Goal: Check status: Check status

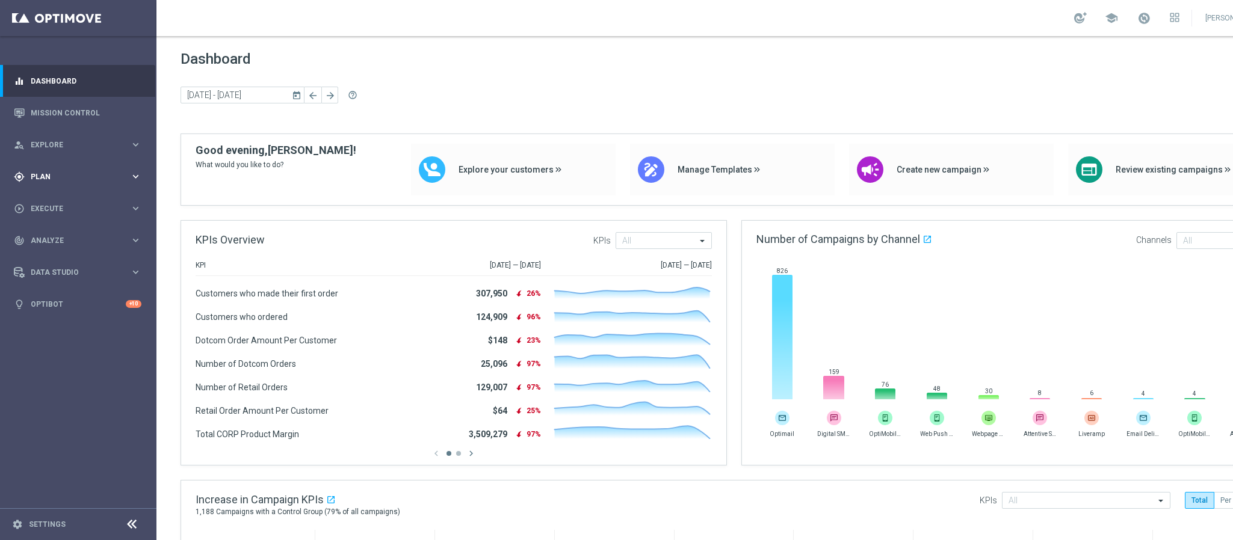
click at [54, 181] on div "gps_fixed Plan" at bounding box center [72, 177] width 116 height 11
click at [58, 199] on link "Target Groups" at bounding box center [78, 202] width 94 height 10
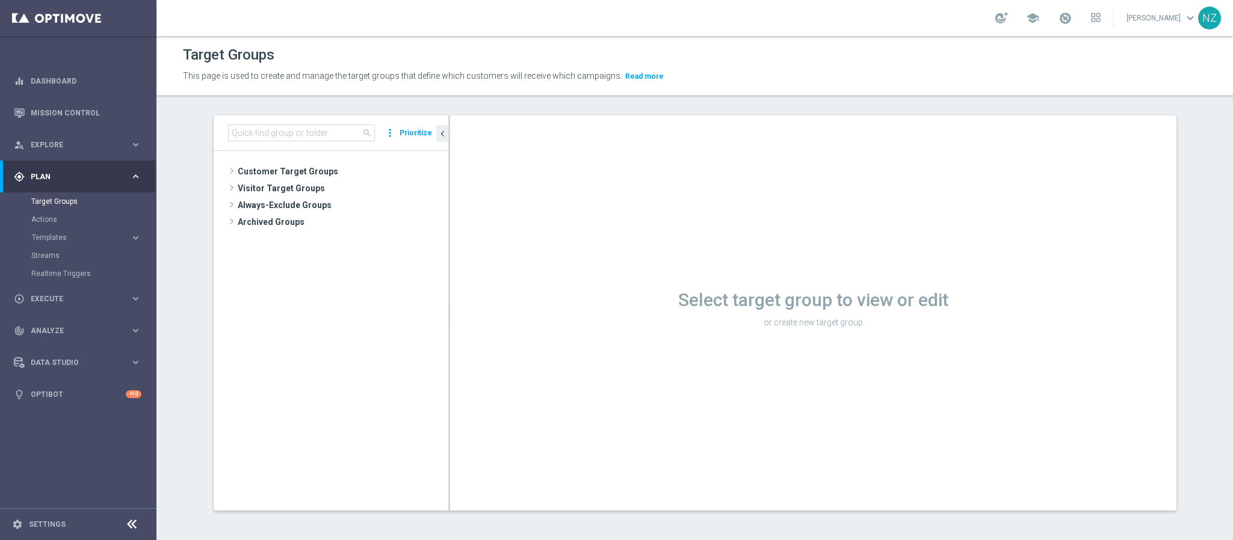
click at [261, 117] on div "search more_vert Prioritize" at bounding box center [331, 134] width 235 height 36
click at [260, 129] on input at bounding box center [301, 133] width 147 height 17
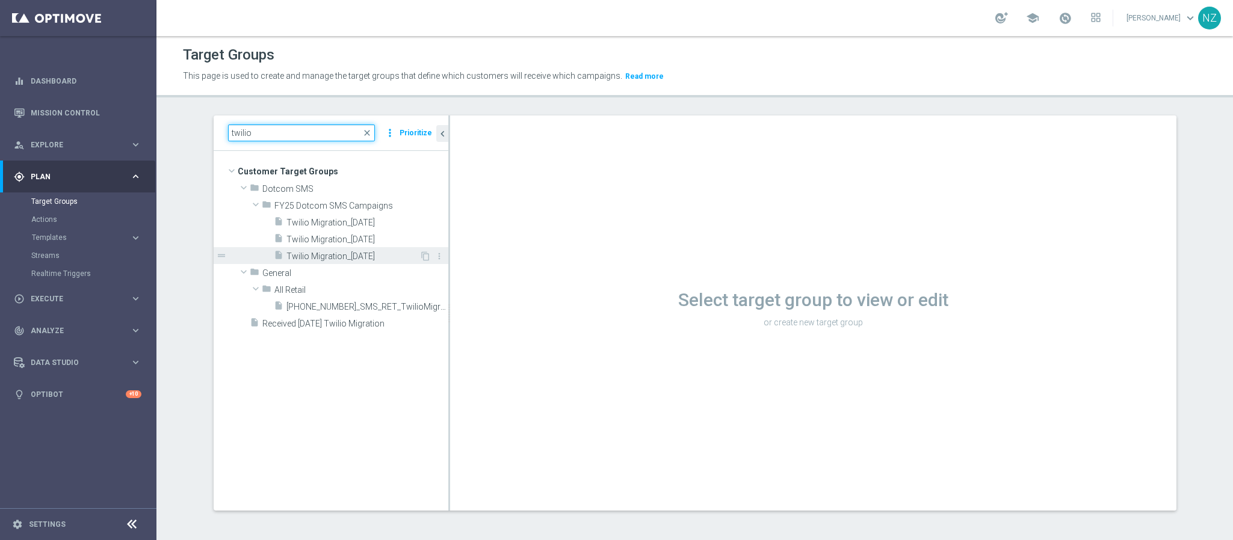
type input "twilio"
click at [374, 247] on div "insert_drive_file Twilio Migration_[DATE]" at bounding box center [347, 255] width 146 height 17
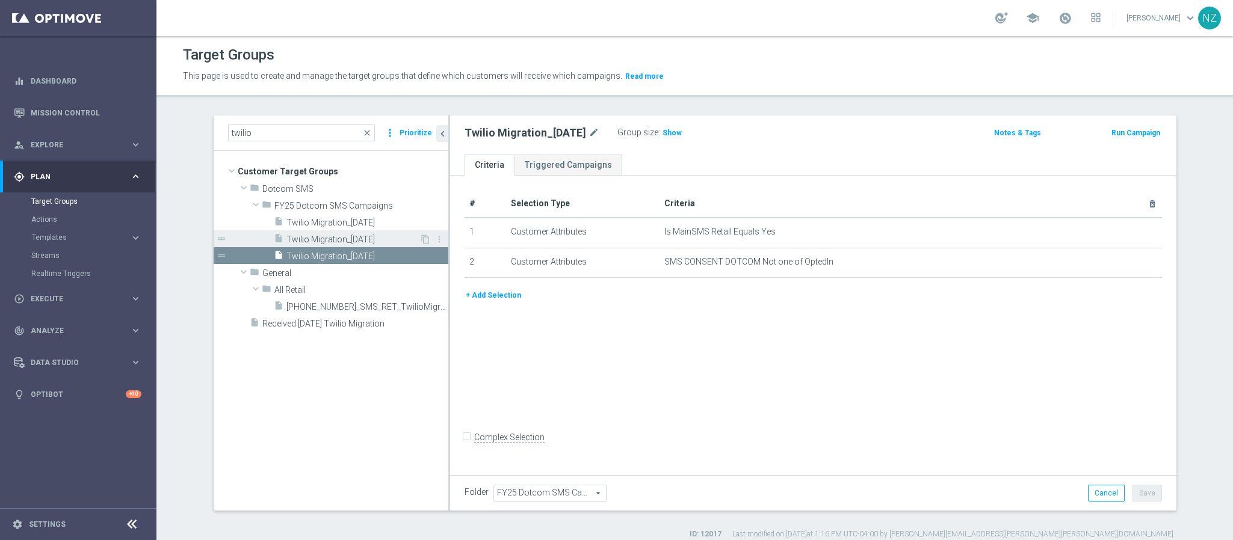
click at [333, 239] on span "Twilio Migration_[DATE]" at bounding box center [352, 240] width 133 height 10
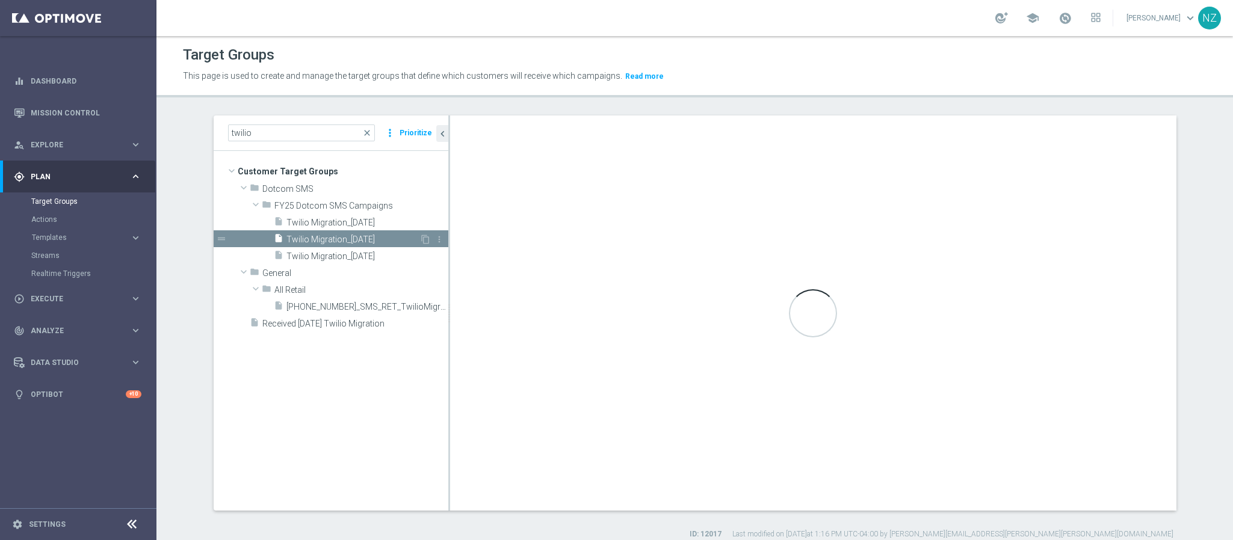
checkbox input "true"
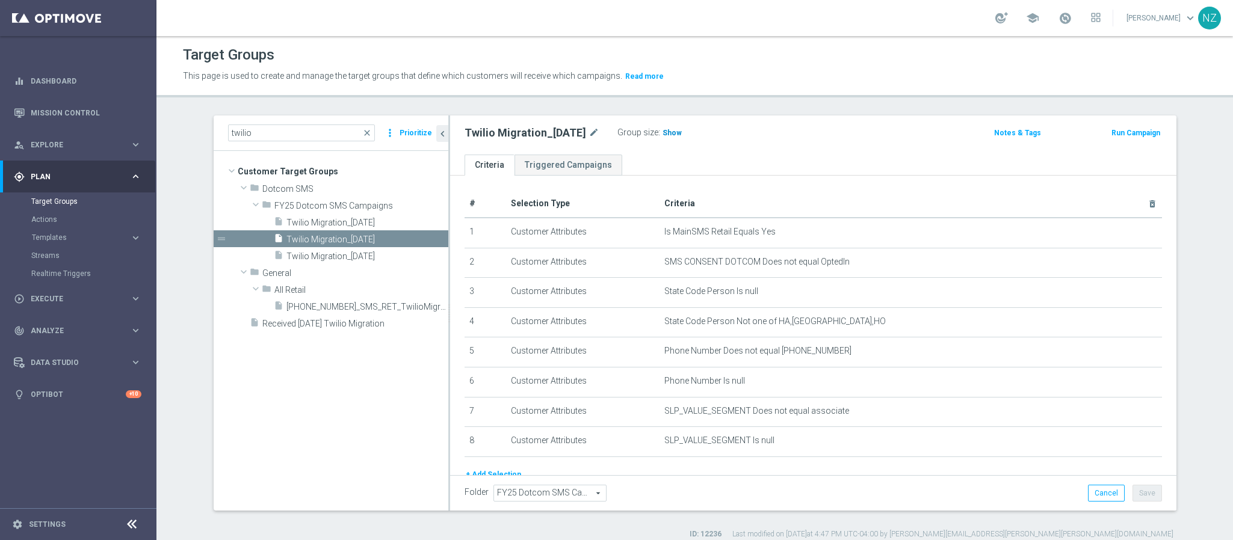
click at [672, 134] on span "Show" at bounding box center [672, 133] width 19 height 8
click at [53, 113] on link "Mission Control" at bounding box center [86, 113] width 111 height 32
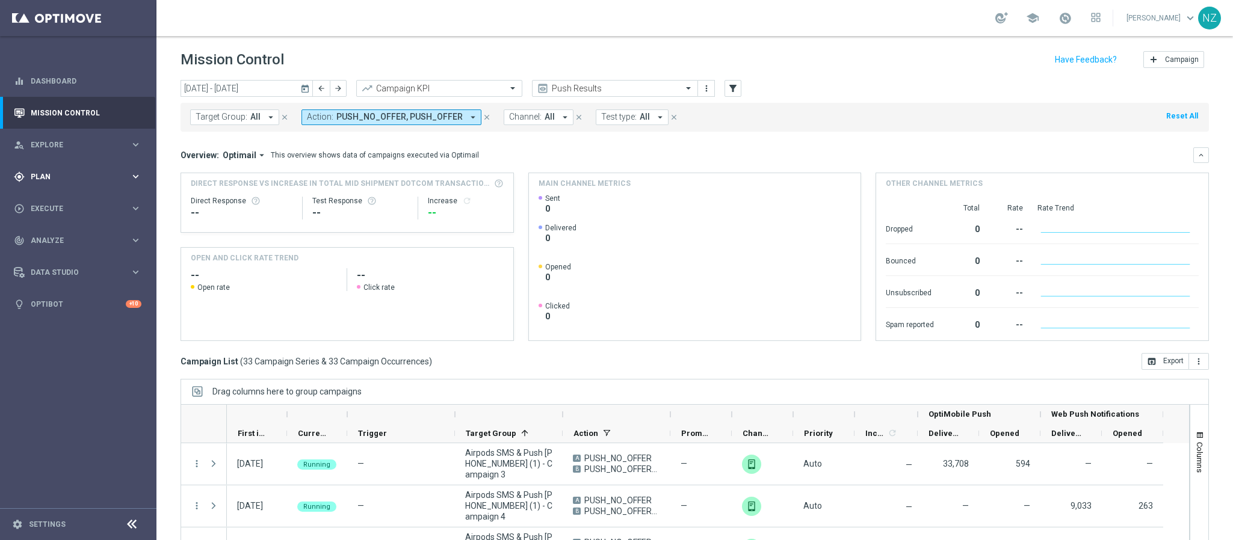
click at [33, 181] on div "gps_fixed Plan" at bounding box center [72, 177] width 116 height 11
click at [64, 248] on div "Streams" at bounding box center [93, 256] width 124 height 18
click at [53, 253] on link "Streams" at bounding box center [78, 256] width 94 height 10
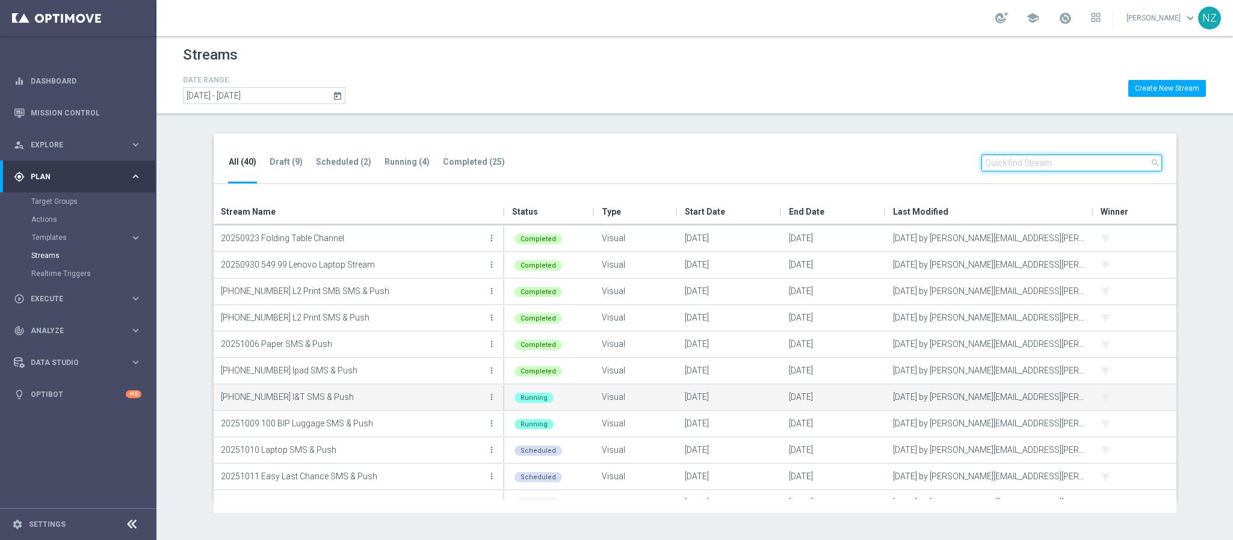
scroll to position [90, 0]
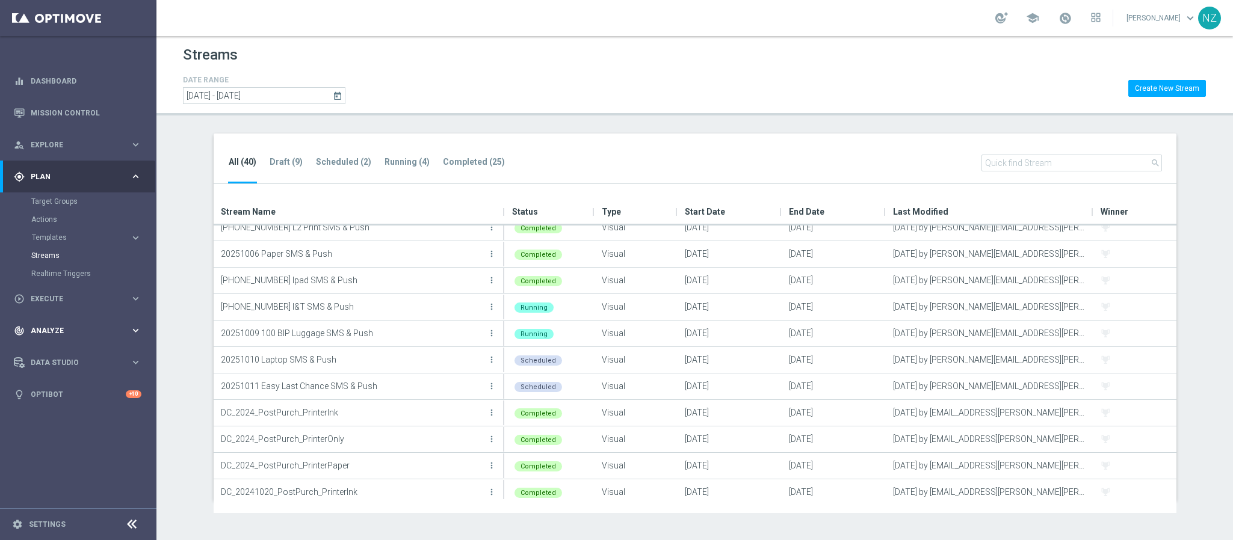
click at [67, 334] on span "Analyze" at bounding box center [80, 330] width 99 height 7
click at [78, 354] on span "BI Studio" at bounding box center [75, 355] width 86 height 7
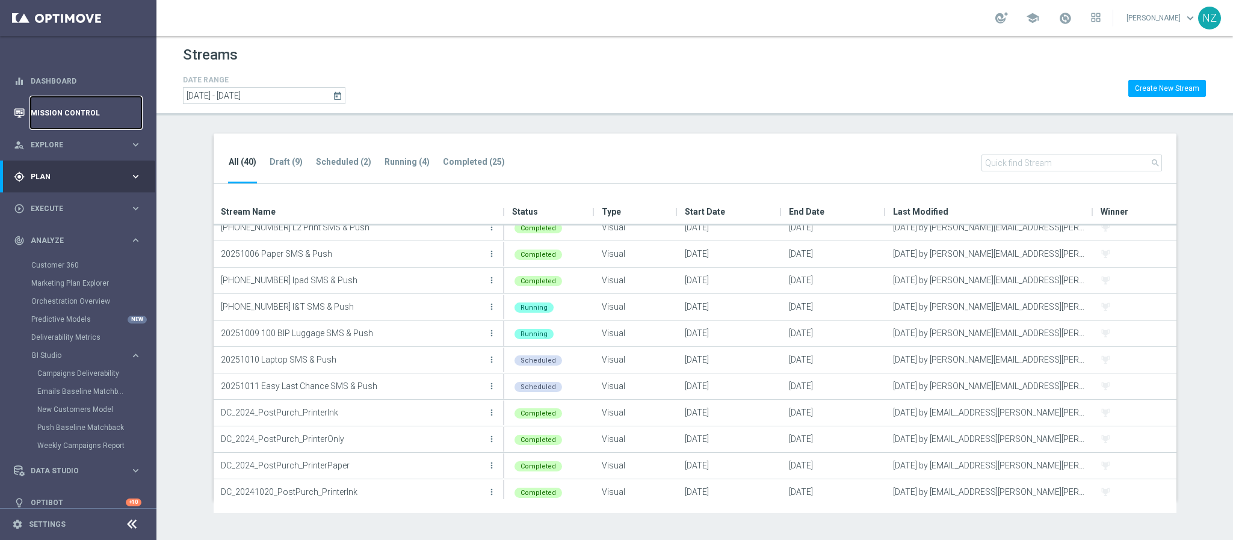
click at [73, 108] on link "Mission Control" at bounding box center [86, 113] width 111 height 32
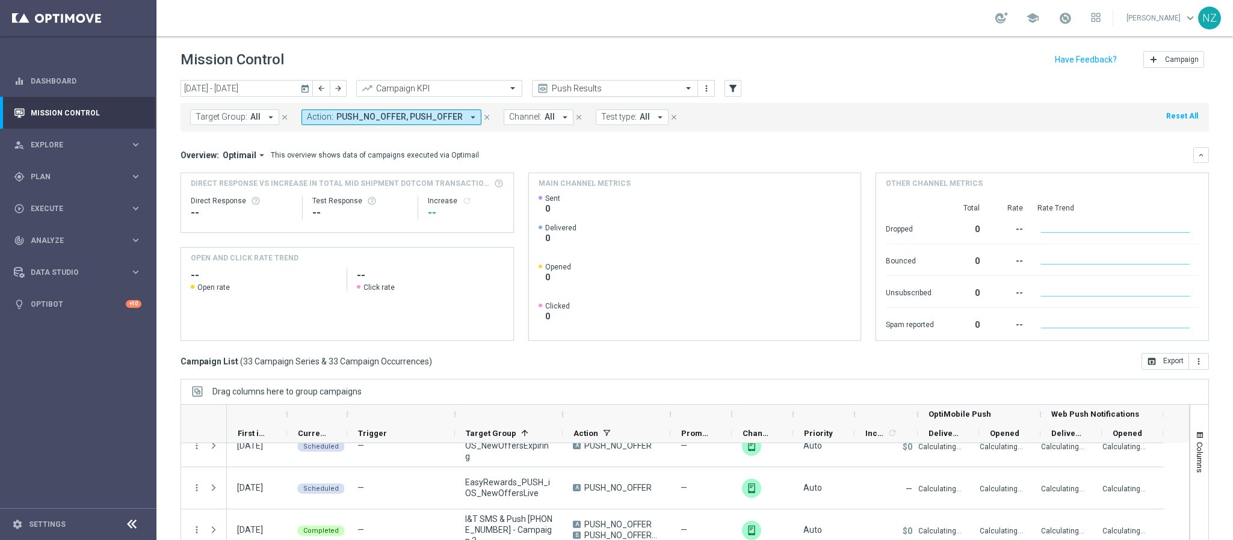
click at [625, 87] on input "text" at bounding box center [603, 89] width 129 height 10
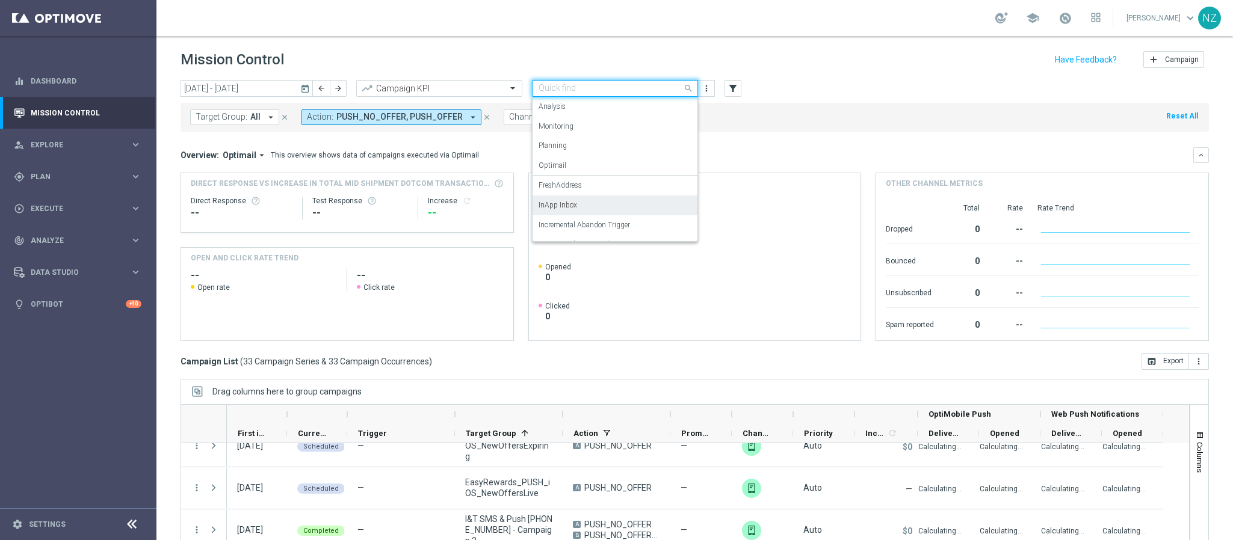
scroll to position [74, 0]
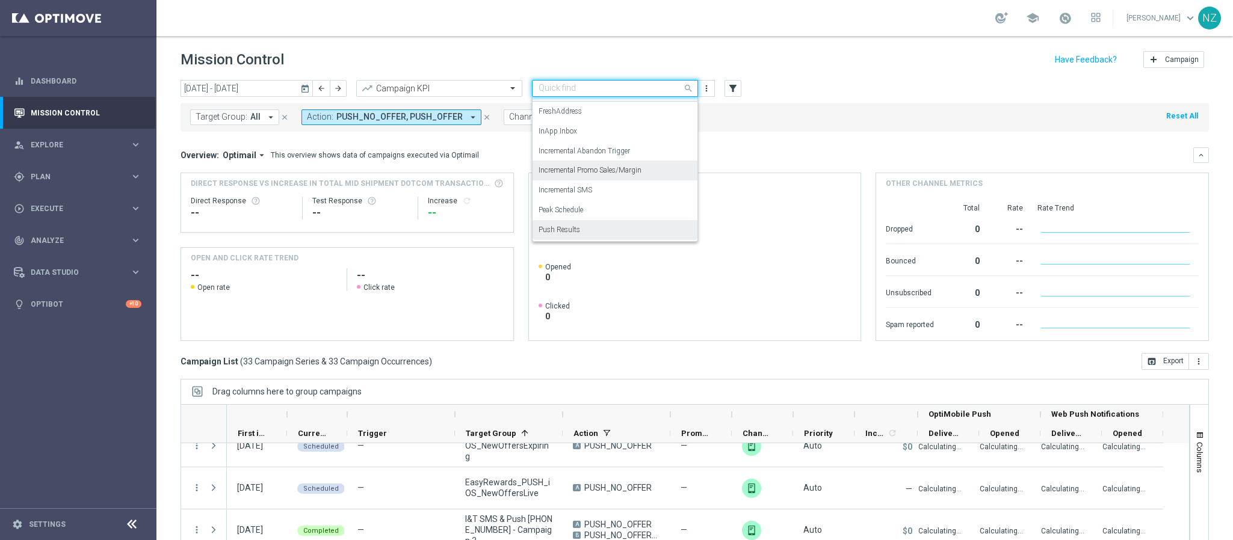
click at [591, 174] on label "Incremental Promo Sales/Margin" at bounding box center [590, 170] width 103 height 10
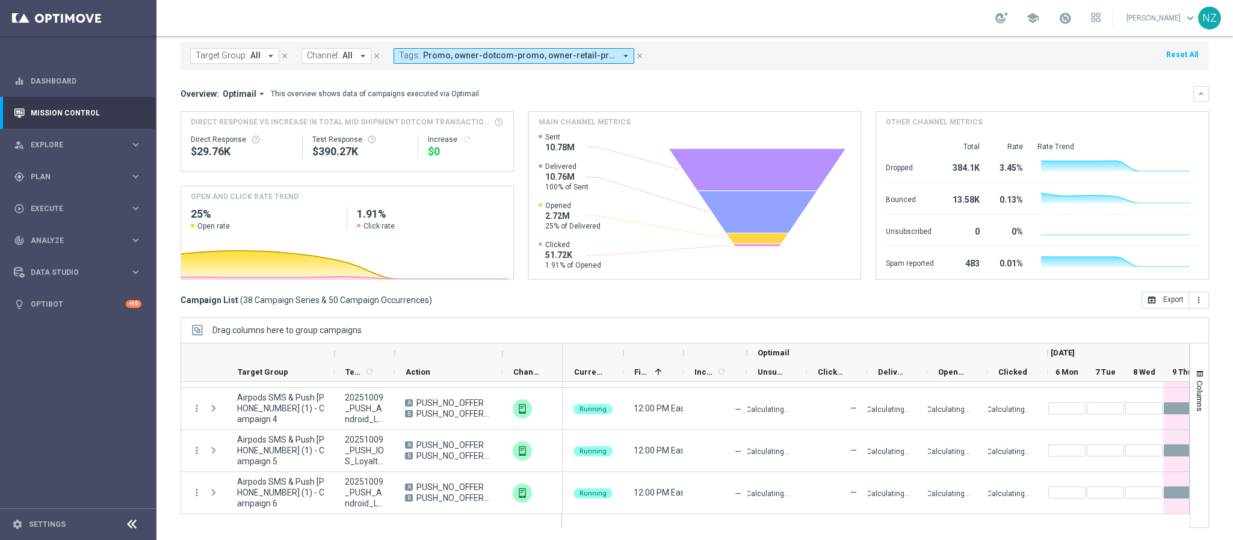
scroll to position [0, 0]
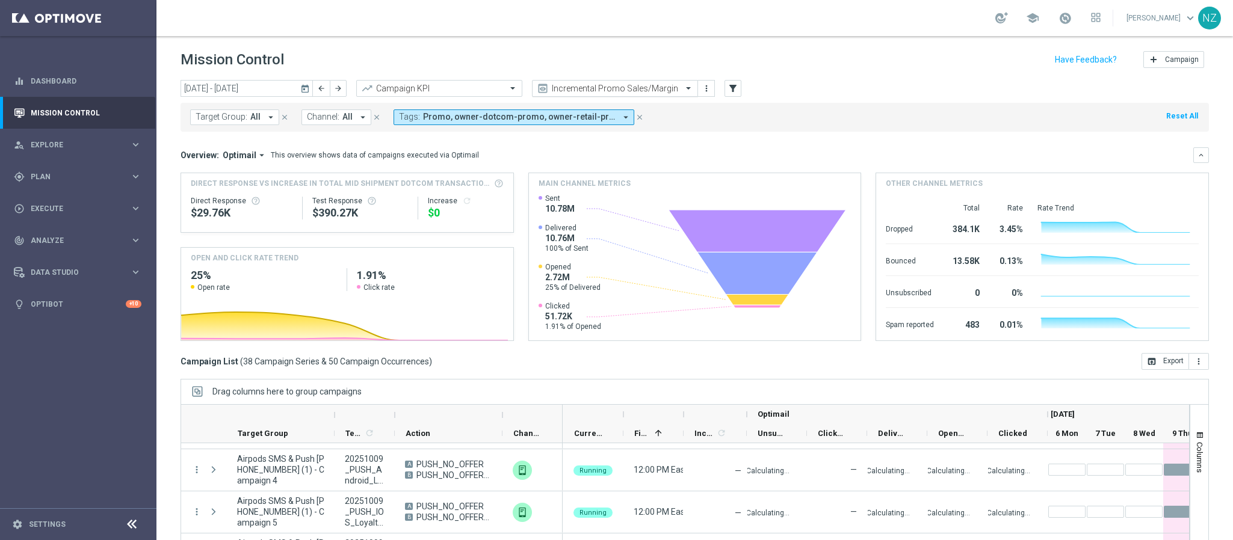
click at [642, 87] on input "text" at bounding box center [603, 89] width 129 height 10
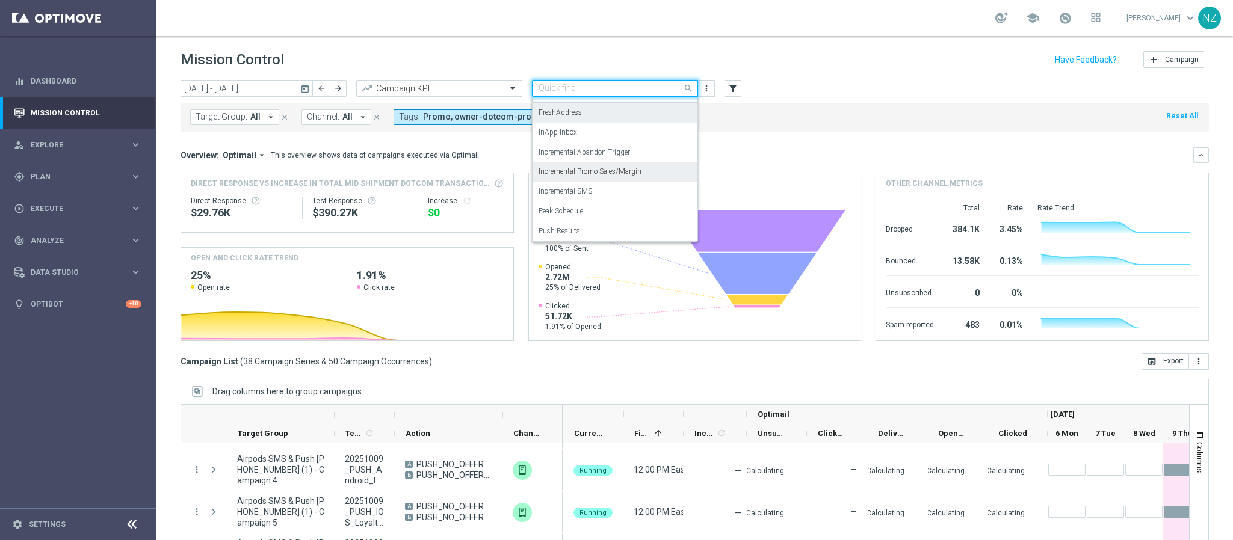
scroll to position [74, 0]
click at [586, 173] on label "Incremental Promo Sales/Margin" at bounding box center [590, 170] width 103 height 10
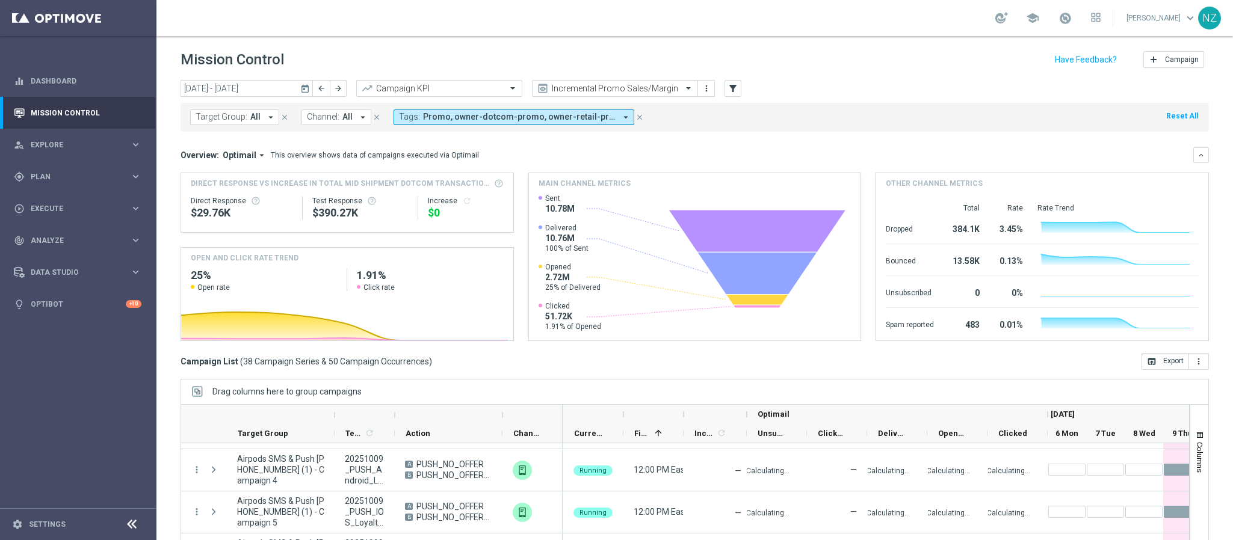
click at [753, 143] on mini-dashboard "Overview: Optimail arrow_drop_down This overview shows data of campaigns execut…" at bounding box center [695, 242] width 1028 height 221
click at [580, 84] on input "text" at bounding box center [603, 89] width 129 height 10
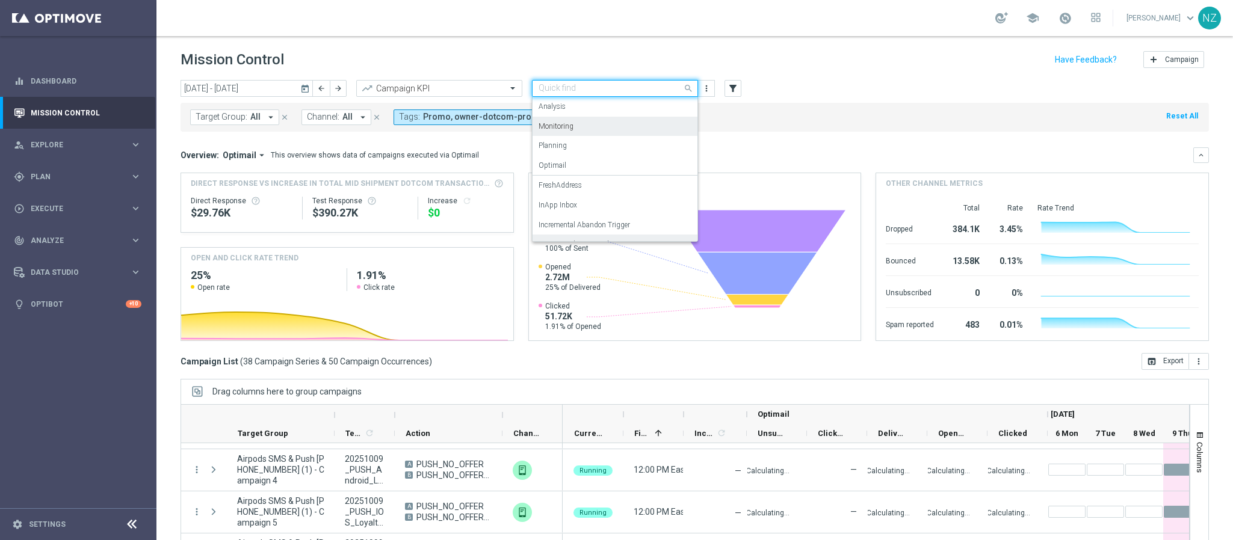
click at [604, 125] on div "Monitoring" at bounding box center [615, 127] width 153 height 20
click at [604, 87] on input "text" at bounding box center [603, 89] width 129 height 10
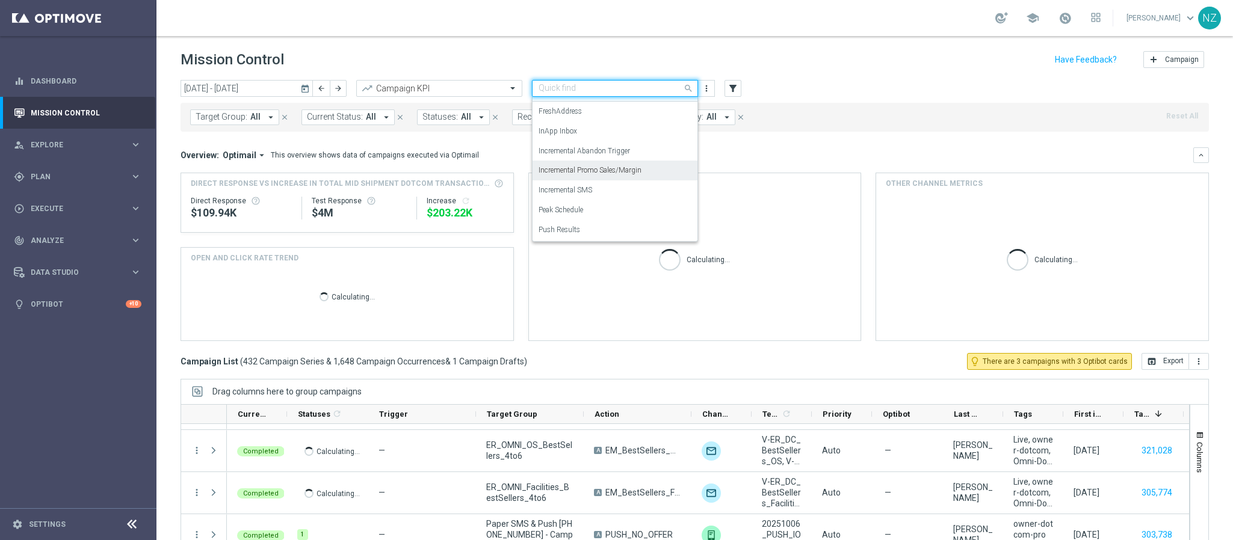
click at [593, 172] on label "Incremental Promo Sales/Margin" at bounding box center [590, 170] width 103 height 10
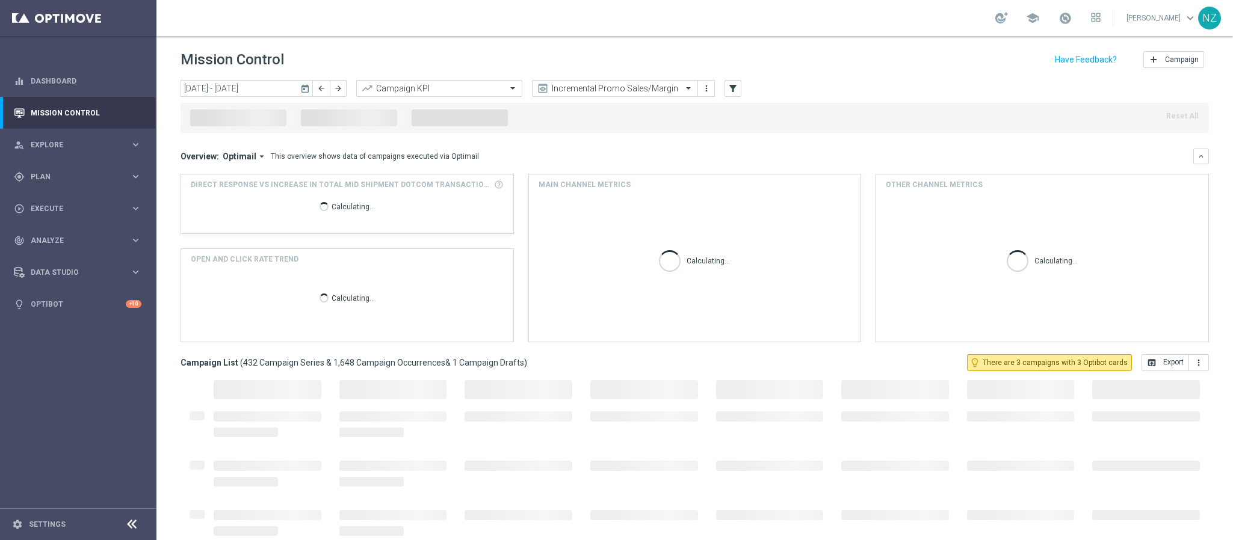
click at [818, 138] on mini-dashboard "Overview: Optimail arrow_drop_down This overview shows data of campaigns execut…" at bounding box center [695, 243] width 1028 height 221
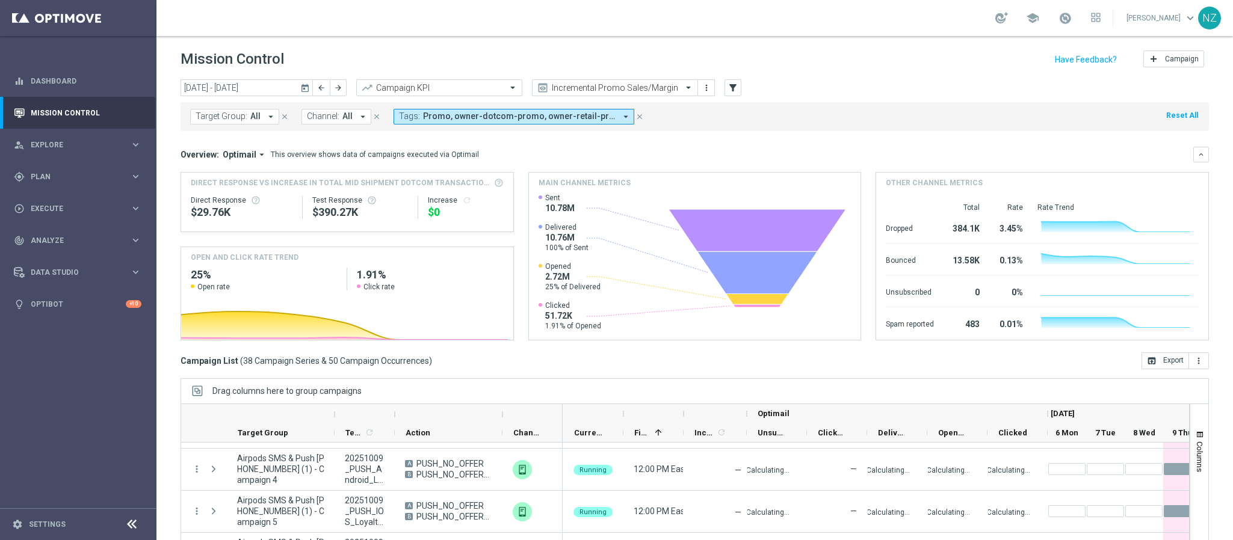
scroll to position [0, 0]
click at [469, 117] on span "Promo, owner-dotcom-promo, owner-retail-promo, promo" at bounding box center [519, 117] width 193 height 10
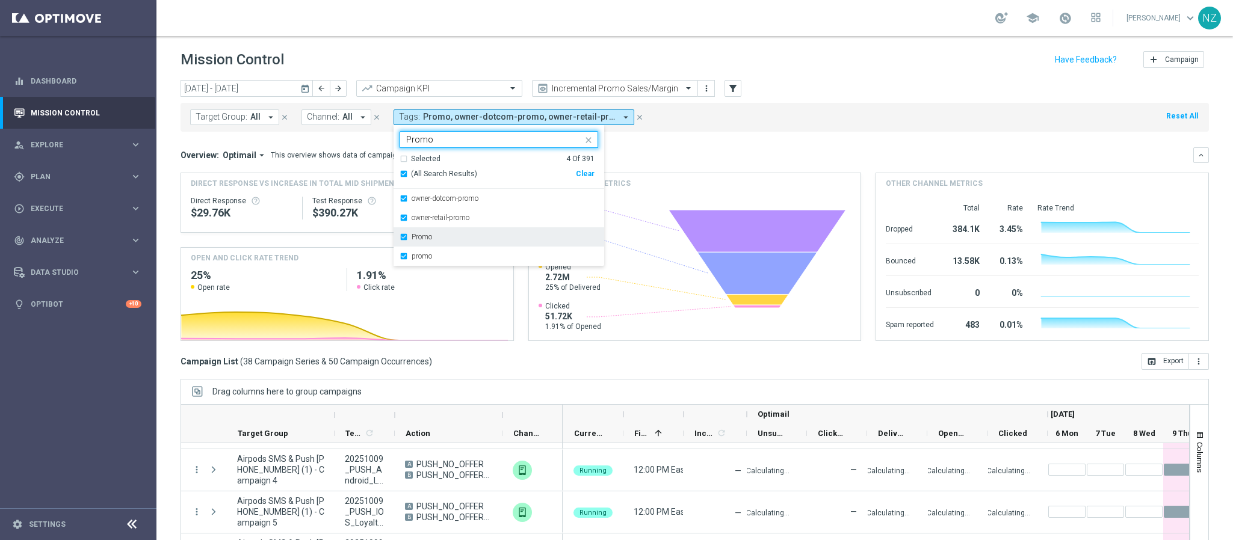
click at [404, 237] on div "Promo" at bounding box center [499, 236] width 199 height 19
type input "Promo"
click at [403, 241] on div "Promo" at bounding box center [499, 236] width 199 height 19
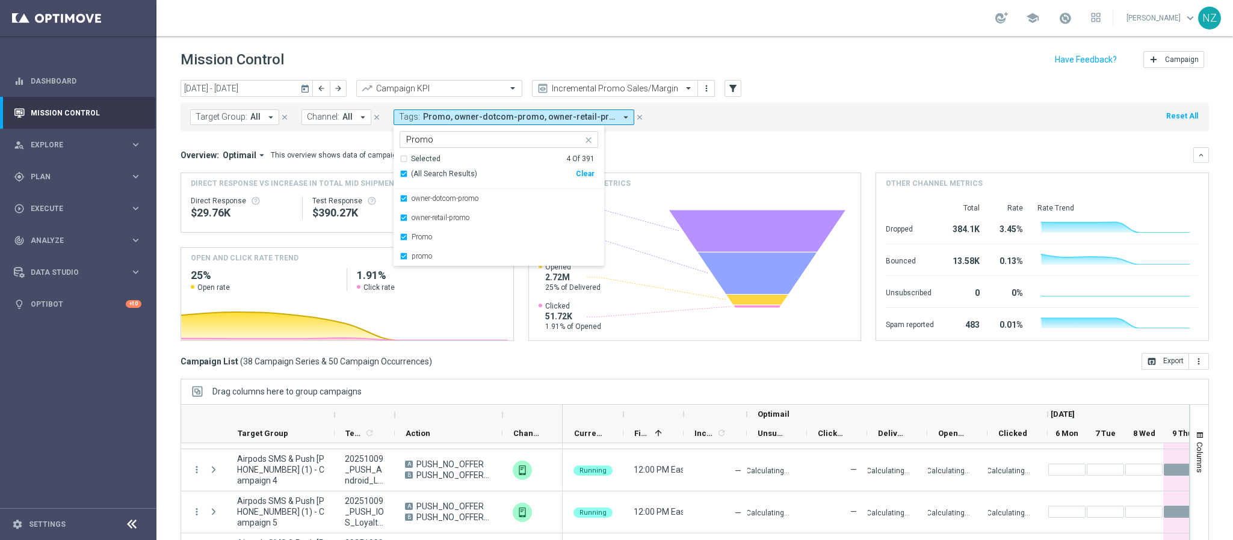
click at [726, 135] on mini-dashboard "Overview: Optimail arrow_drop_down This overview shows data of campaigns execut…" at bounding box center [695, 242] width 1028 height 221
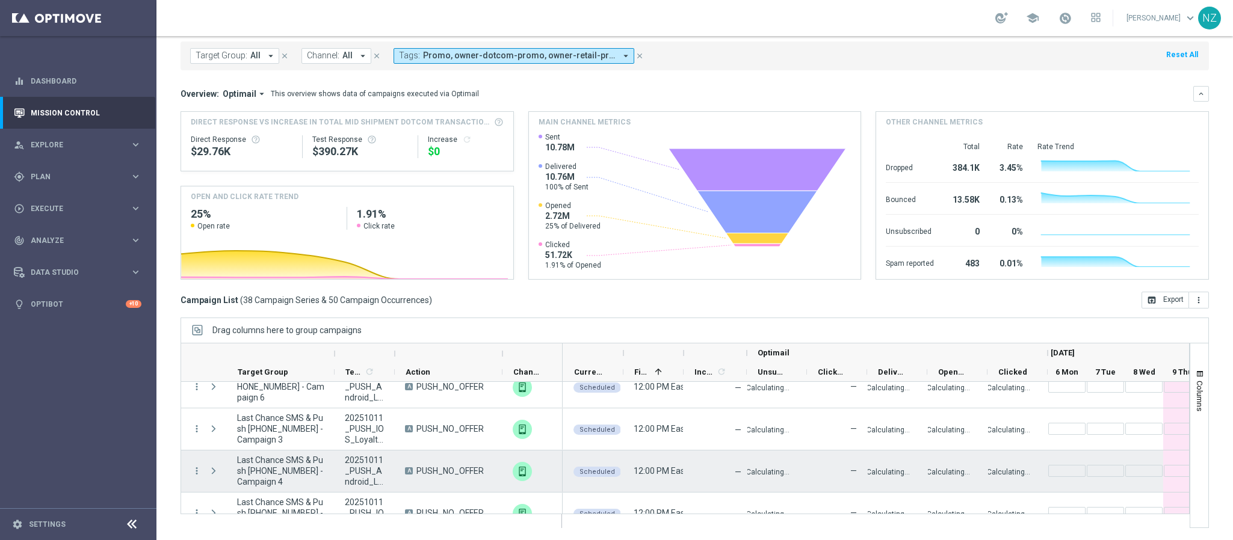
scroll to position [1199, 0]
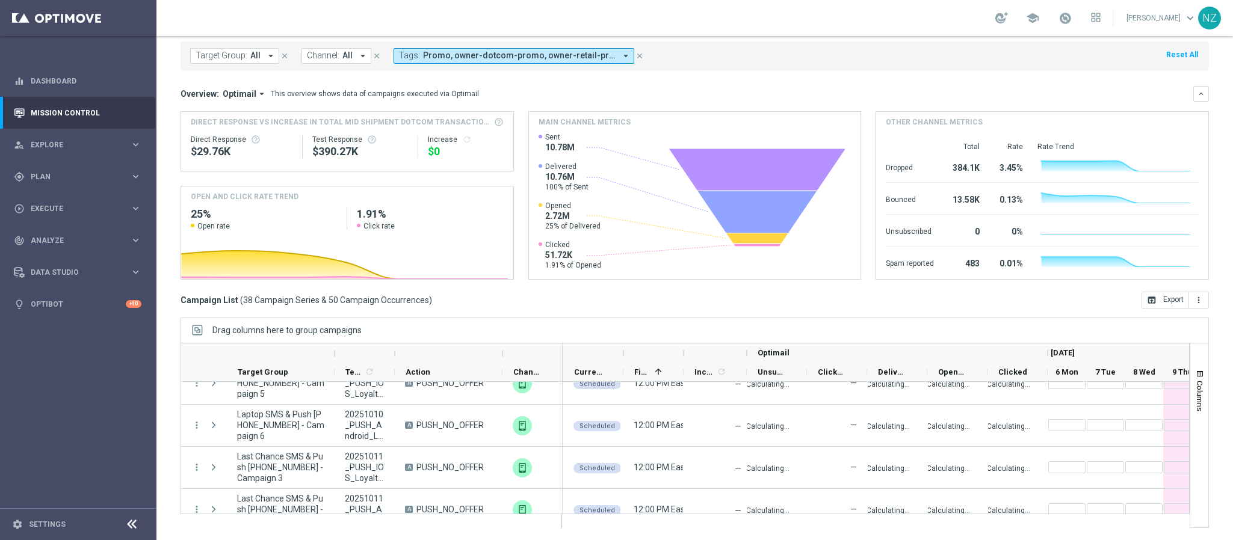
click at [329, 51] on span "Channel:" at bounding box center [323, 56] width 32 height 10
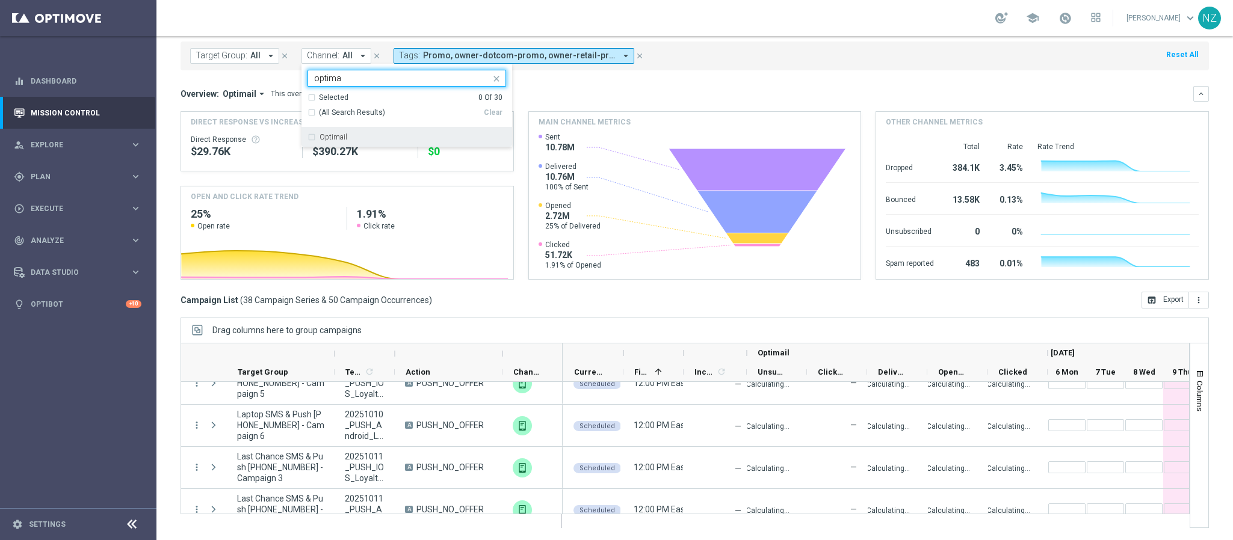
click at [308, 136] on div "Optimail" at bounding box center [407, 137] width 199 height 19
type input "optima"
click at [734, 87] on div "Overview: Optimail arrow_drop_down This overview shows data of campaigns execut…" at bounding box center [695, 94] width 1028 height 16
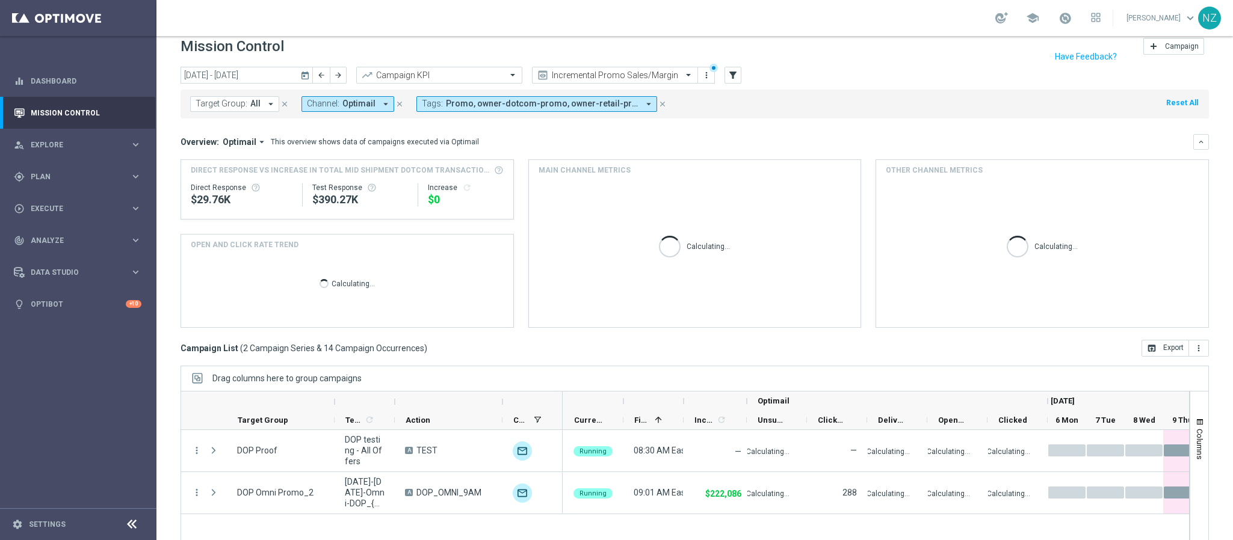
scroll to position [0, 0]
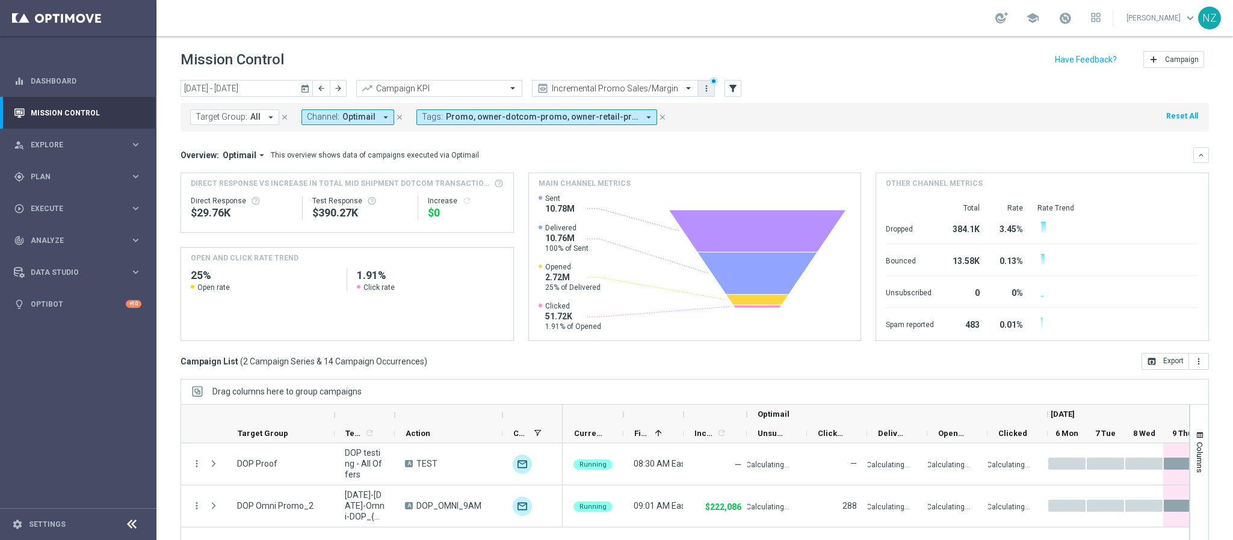
click at [704, 89] on icon "more_vert" at bounding box center [707, 89] width 10 height 10
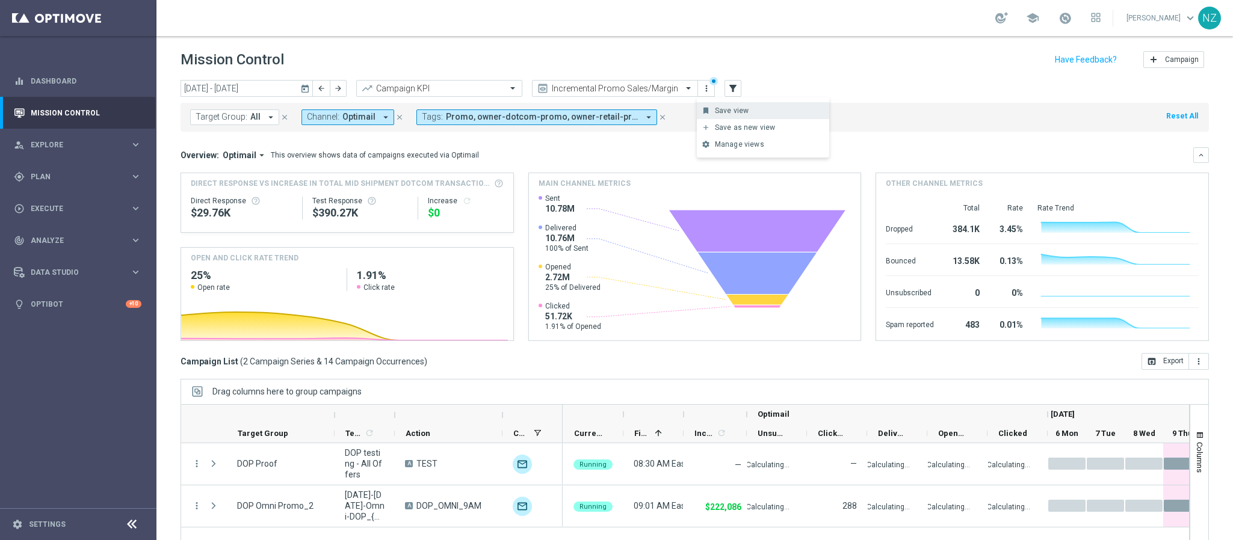
click at [773, 108] on div "Save view" at bounding box center [769, 111] width 109 height 8
click at [744, 114] on div "Target Group: All arrow_drop_down close Channel: Optimail arrow_drop_down close…" at bounding box center [695, 117] width 1028 height 29
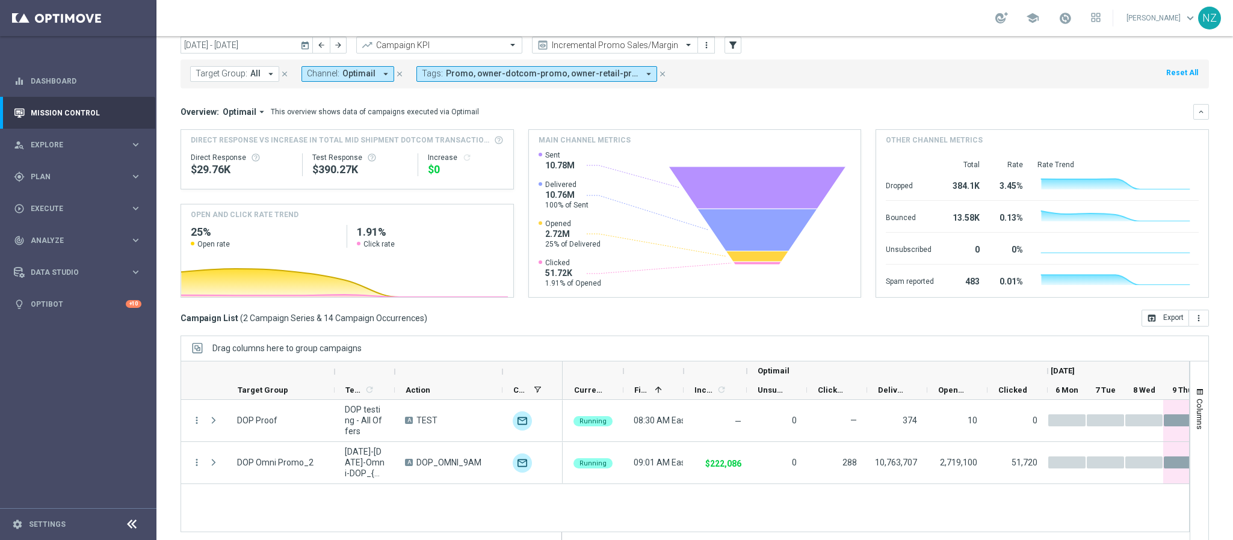
scroll to position [62, 0]
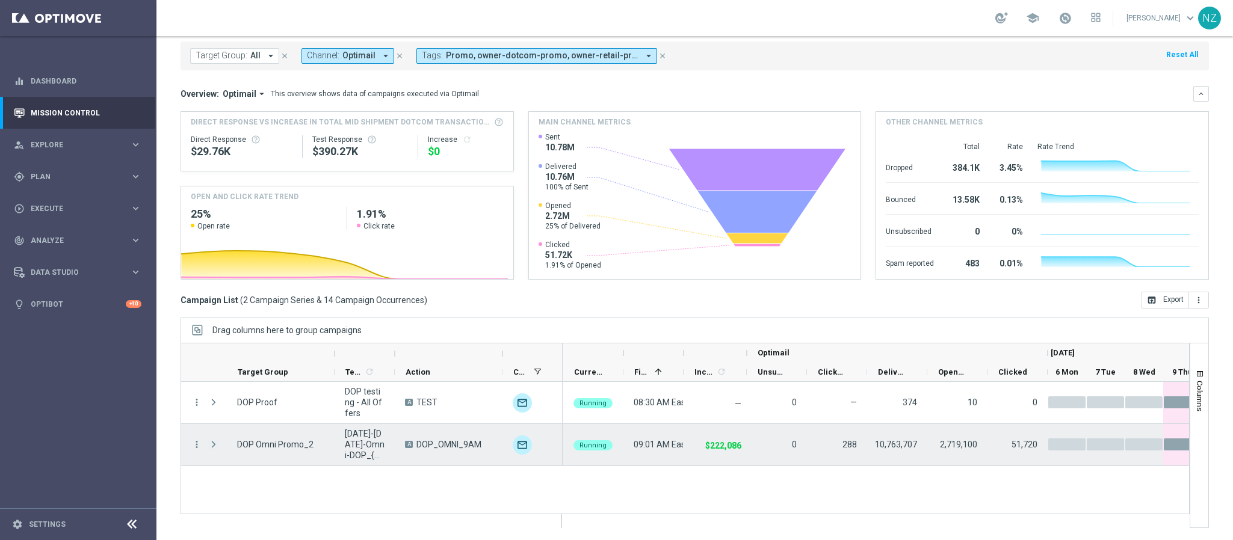
click at [212, 448] on span "Press SPACE to select this row." at bounding box center [213, 445] width 11 height 10
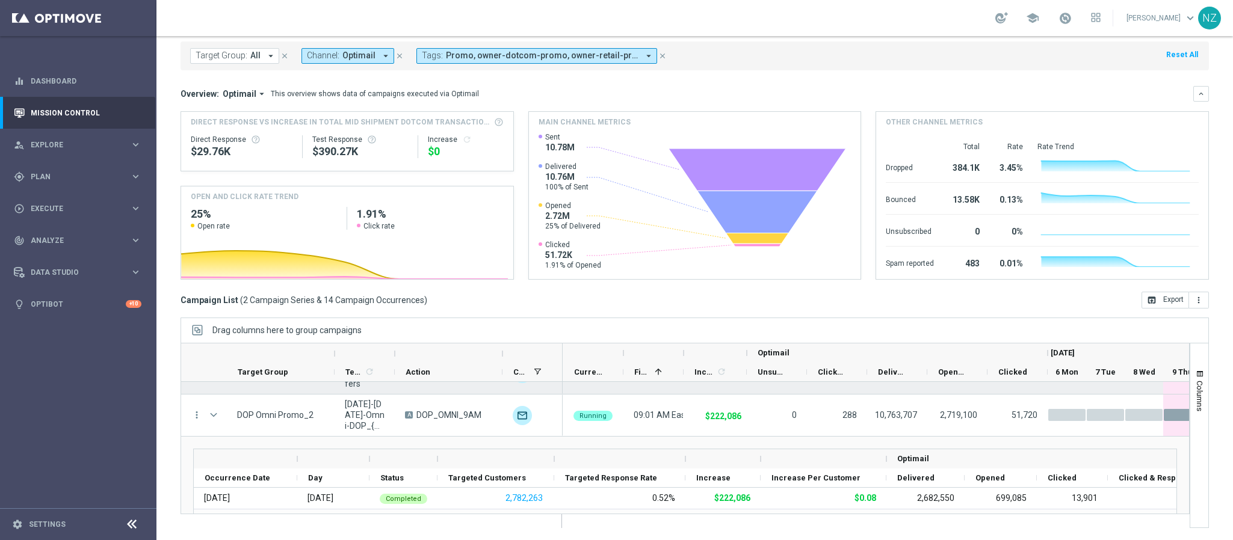
scroll to position [0, 0]
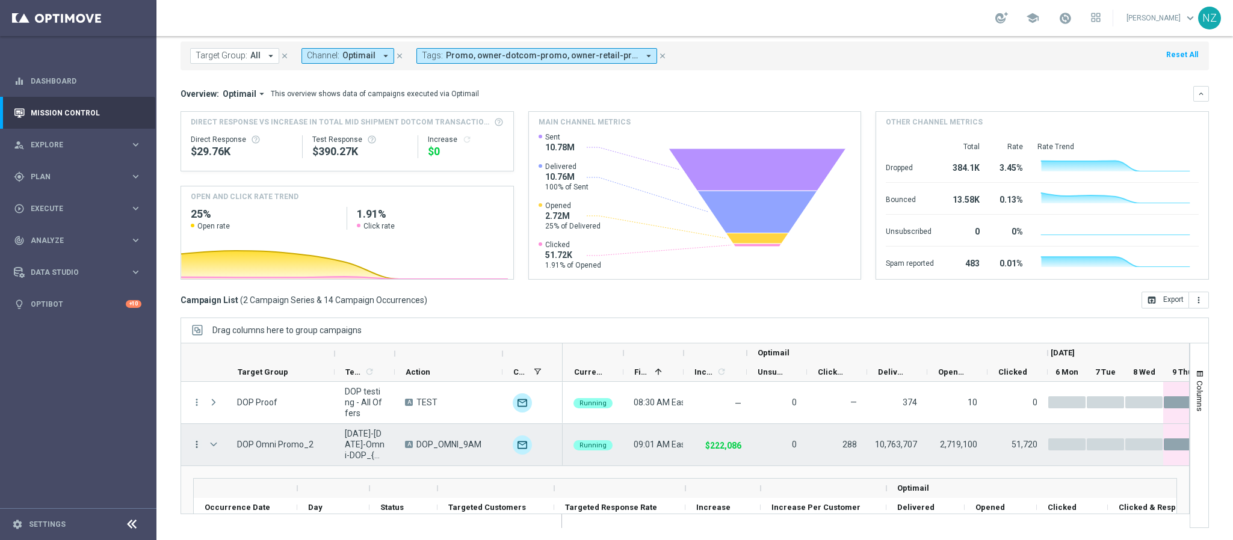
click at [199, 447] on icon "more_vert" at bounding box center [196, 444] width 11 height 11
click at [264, 306] on span "Campaign Details" at bounding box center [251, 302] width 61 height 8
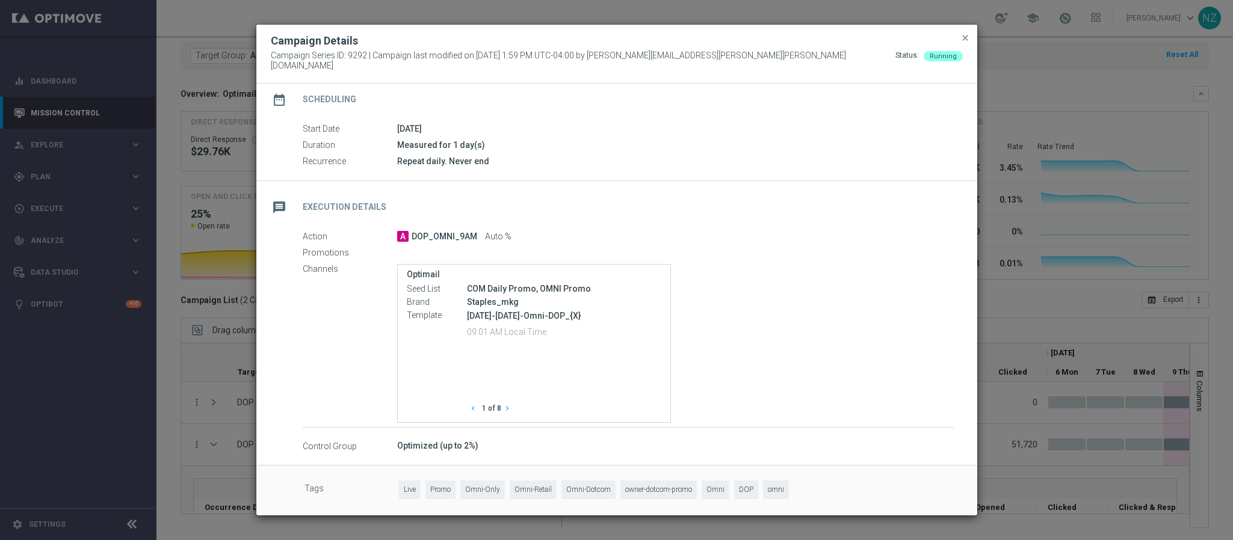
scroll to position [105, 0]
click at [504, 403] on icon "chevron_right" at bounding box center [507, 407] width 8 height 8
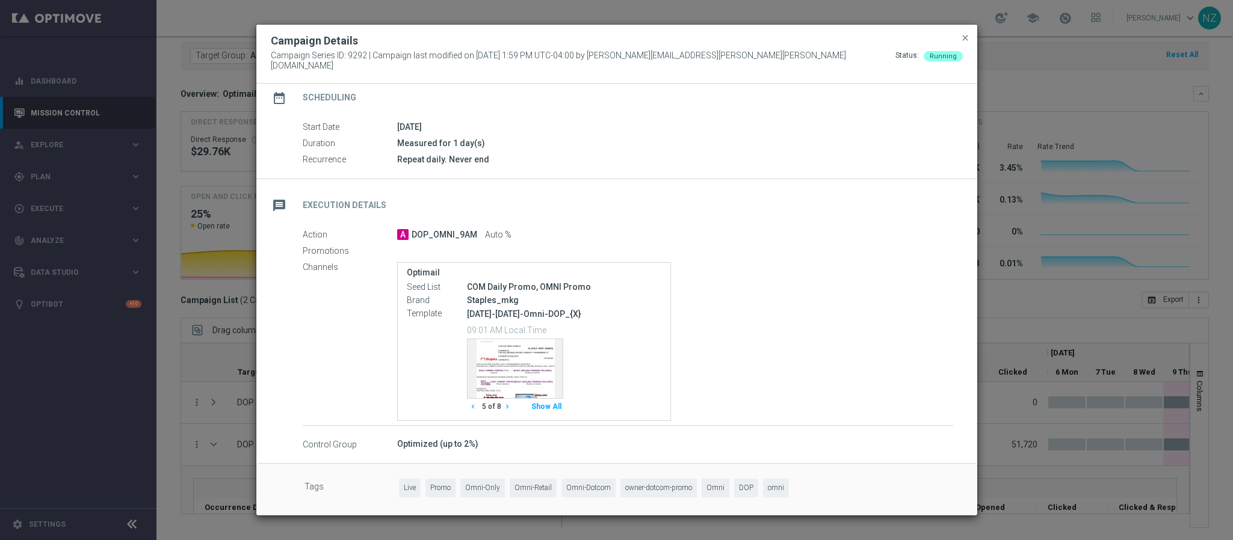
click at [504, 403] on icon "chevron_right" at bounding box center [507, 407] width 8 height 8
click at [962, 42] on span "close" at bounding box center [965, 38] width 10 height 10
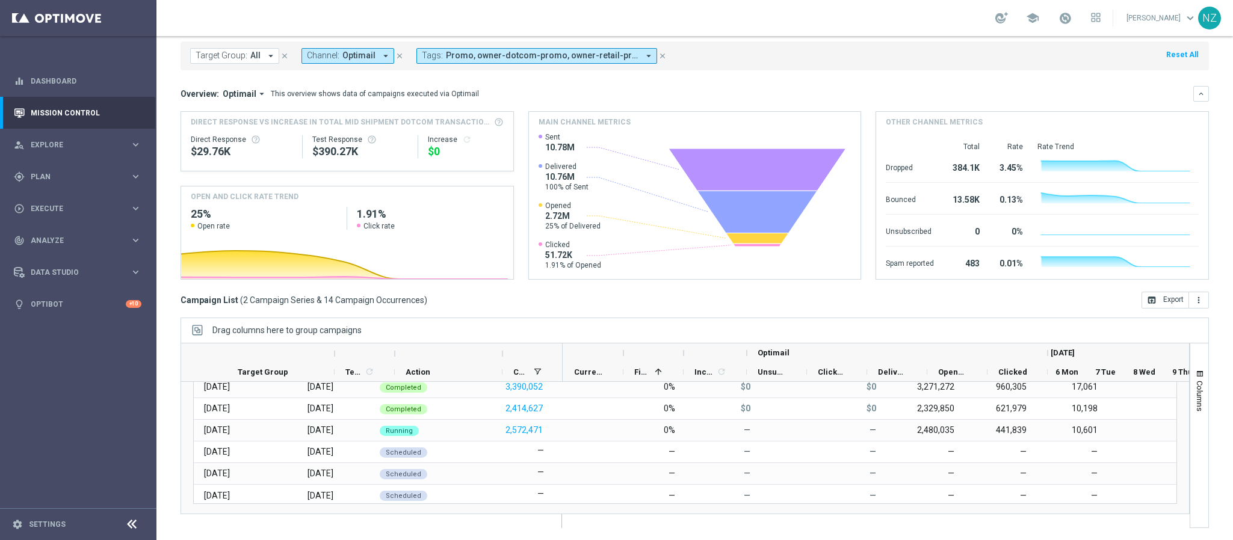
scroll to position [179, 0]
